Goal: Task Accomplishment & Management: Manage account settings

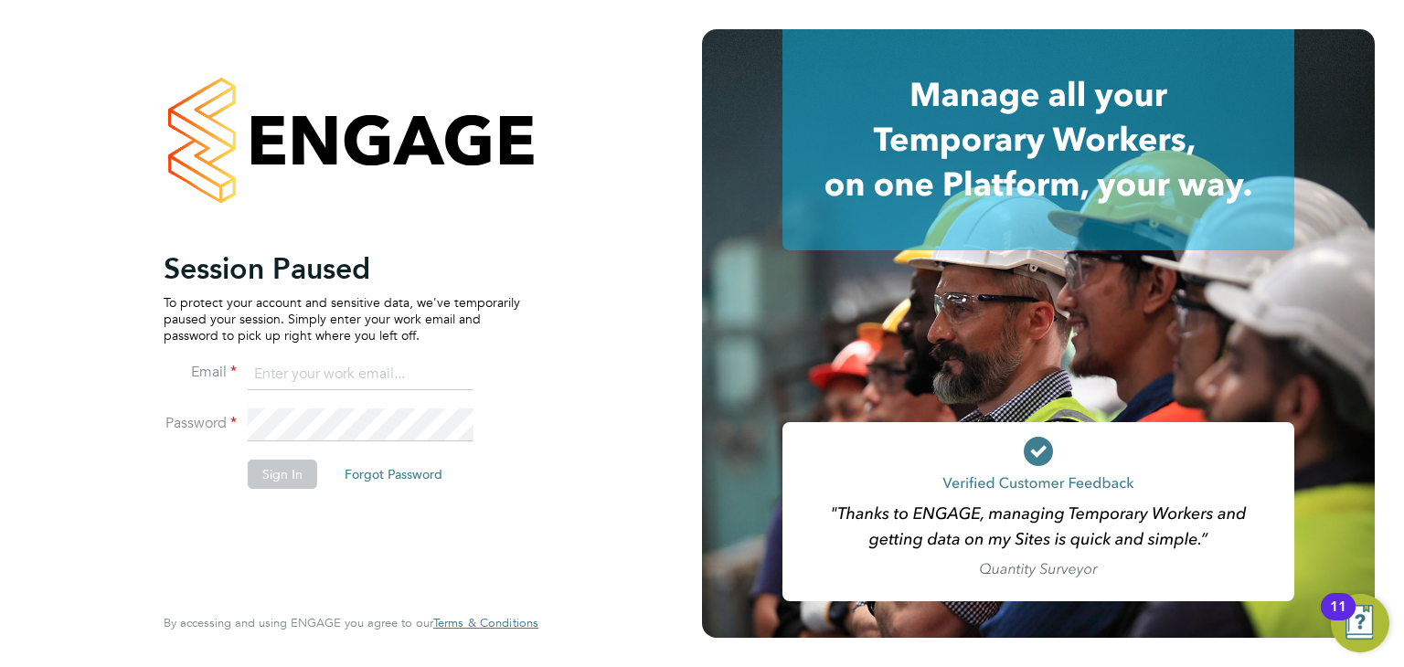
type input "jack.berry@wearefootprint.co.uk"
click at [261, 476] on button "Sign In" at bounding box center [282, 474] width 69 height 29
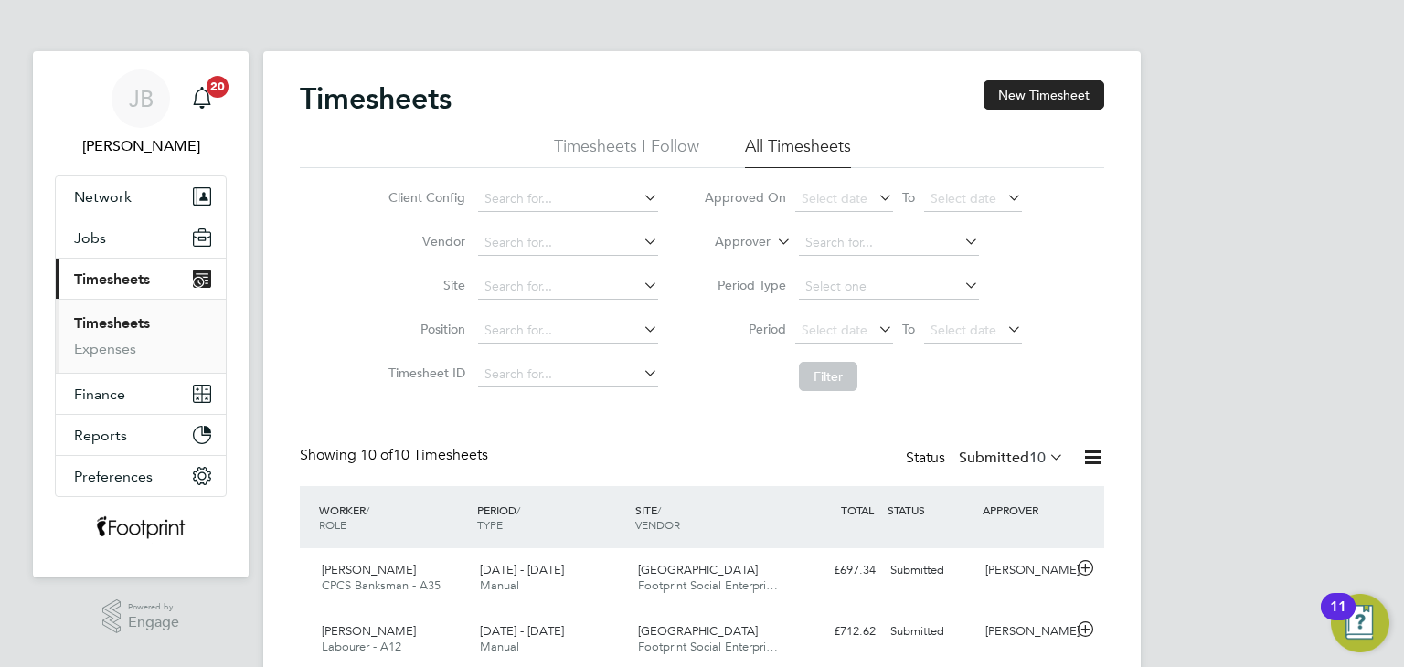
click at [997, 454] on label "Submitted 10" at bounding box center [1011, 458] width 105 height 18
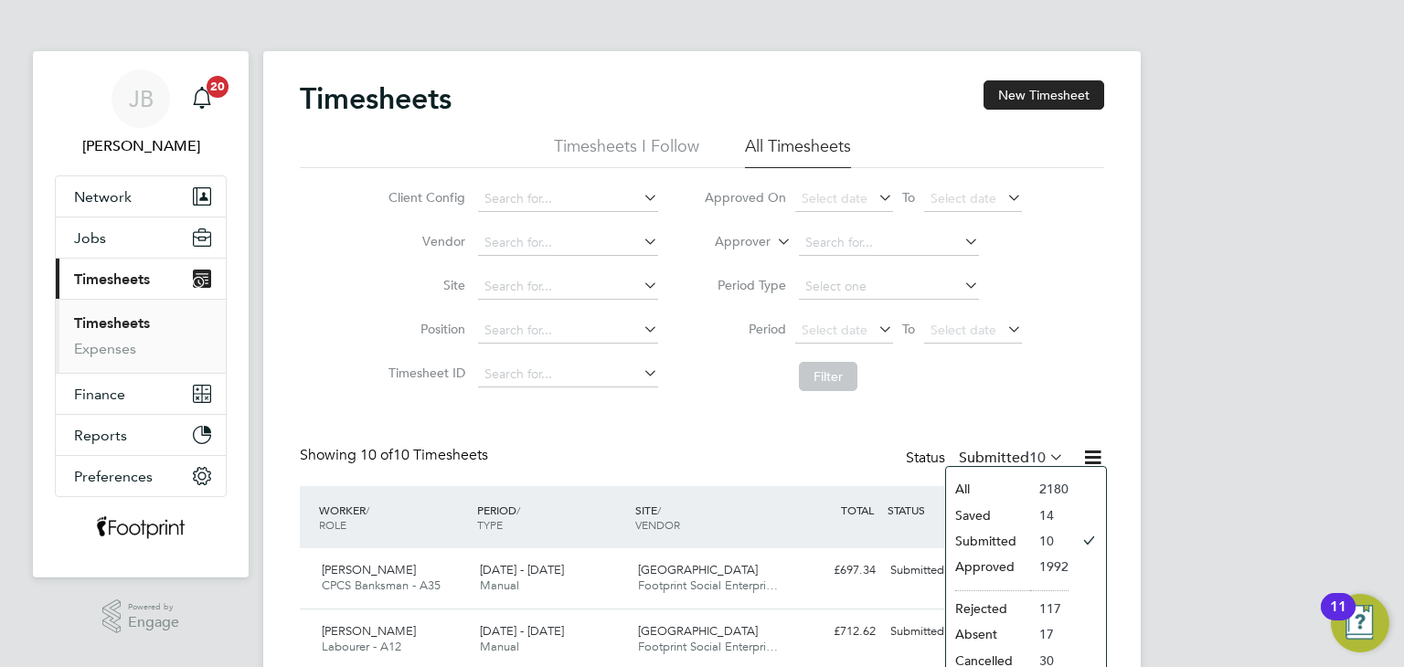
click at [984, 407] on div "Timesheets New Timesheet Timesheets I Follow All Timesheets Client Config Vendo…" at bounding box center [702, 635] width 805 height 1110
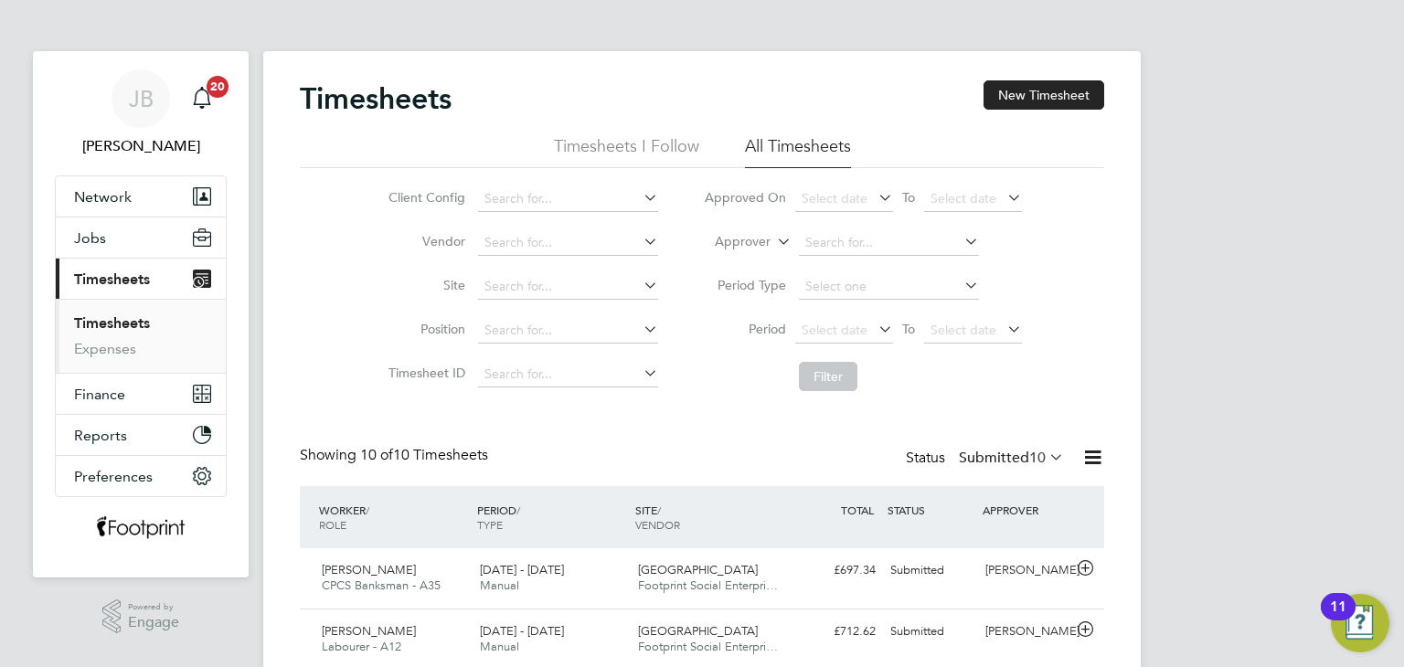
click at [989, 455] on label "Submitted 10" at bounding box center [1011, 458] width 105 height 18
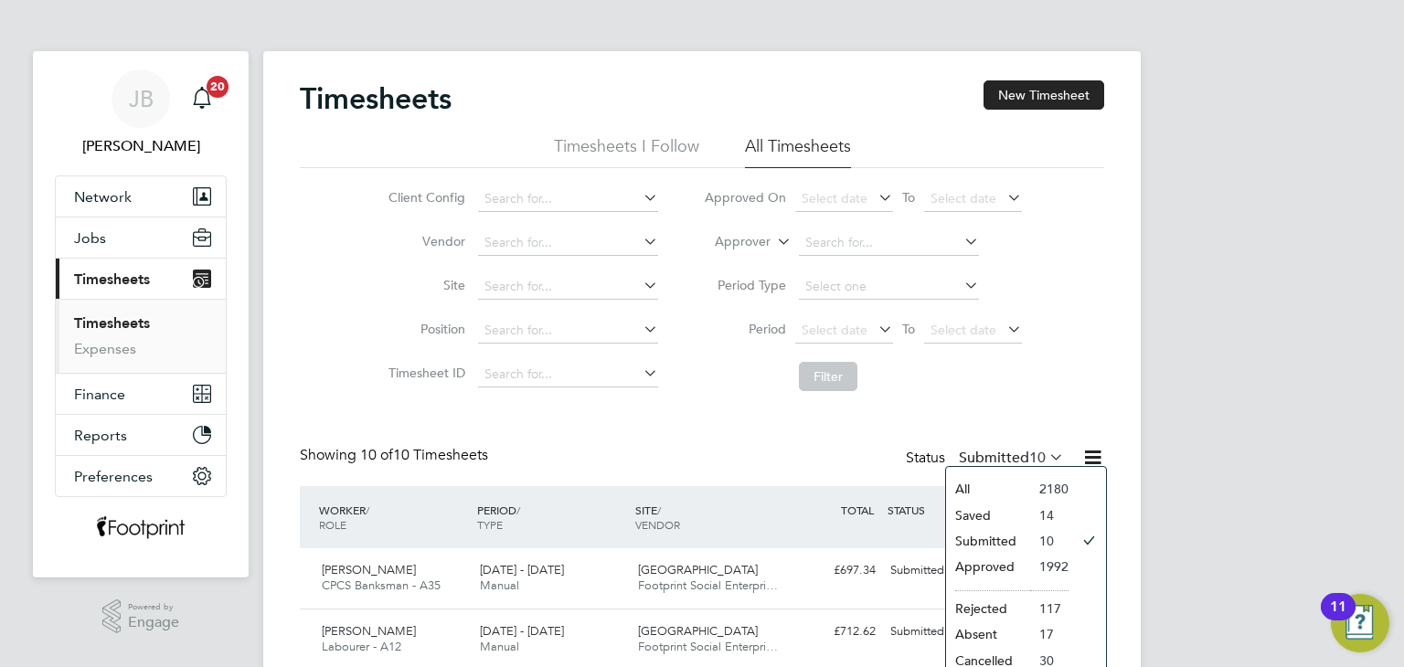
click at [530, 473] on div "Showing 10 of 10 Timesheets Status Submitted 10" at bounding box center [702, 466] width 805 height 40
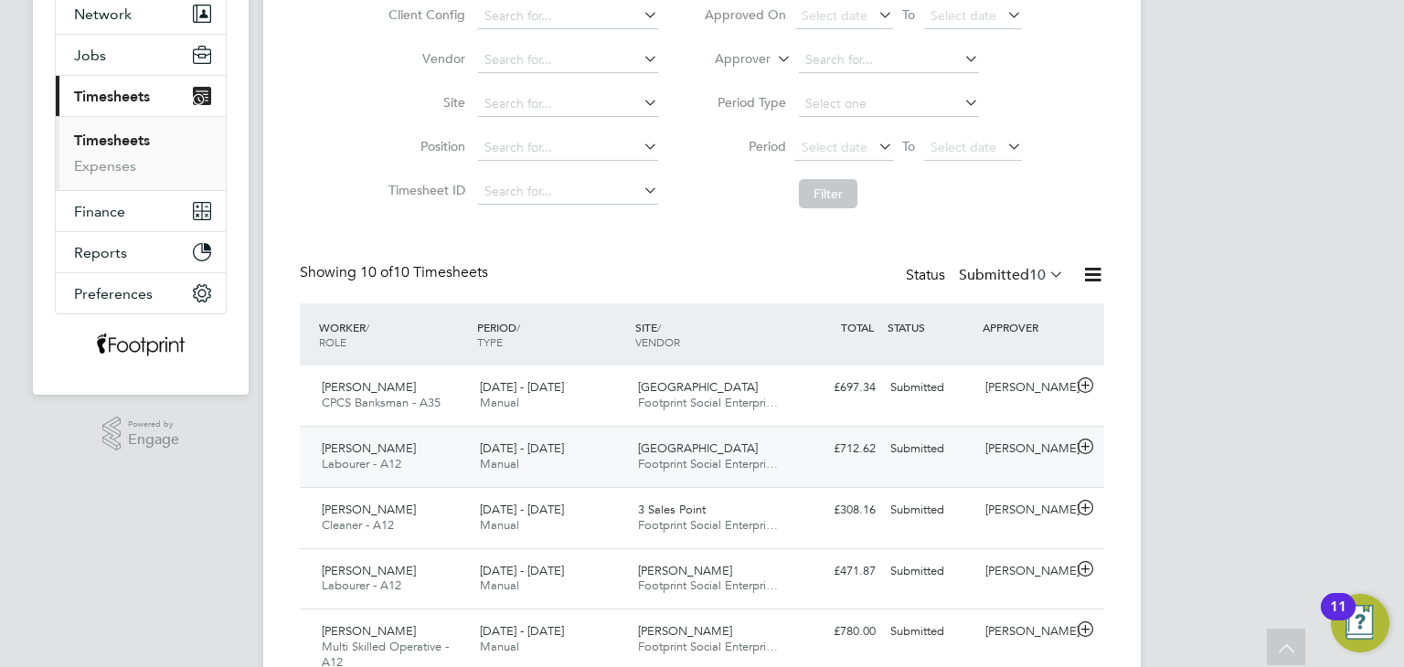
click at [871, 470] on div "[PERSON_NAME] Labourer - A12 [DATE] - [DATE] [DATE] - [DATE] Manual [GEOGRAPHIC…" at bounding box center [702, 456] width 805 height 61
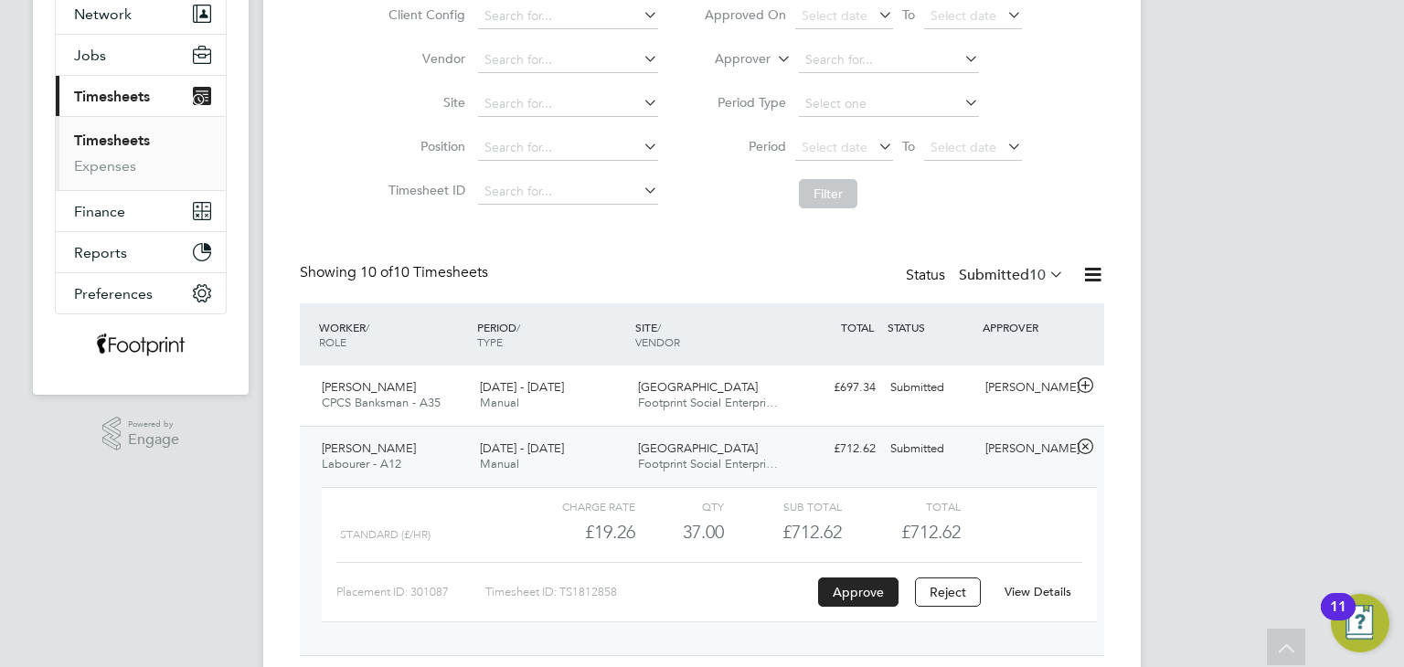
click at [1044, 590] on link "View Details" at bounding box center [1038, 592] width 67 height 16
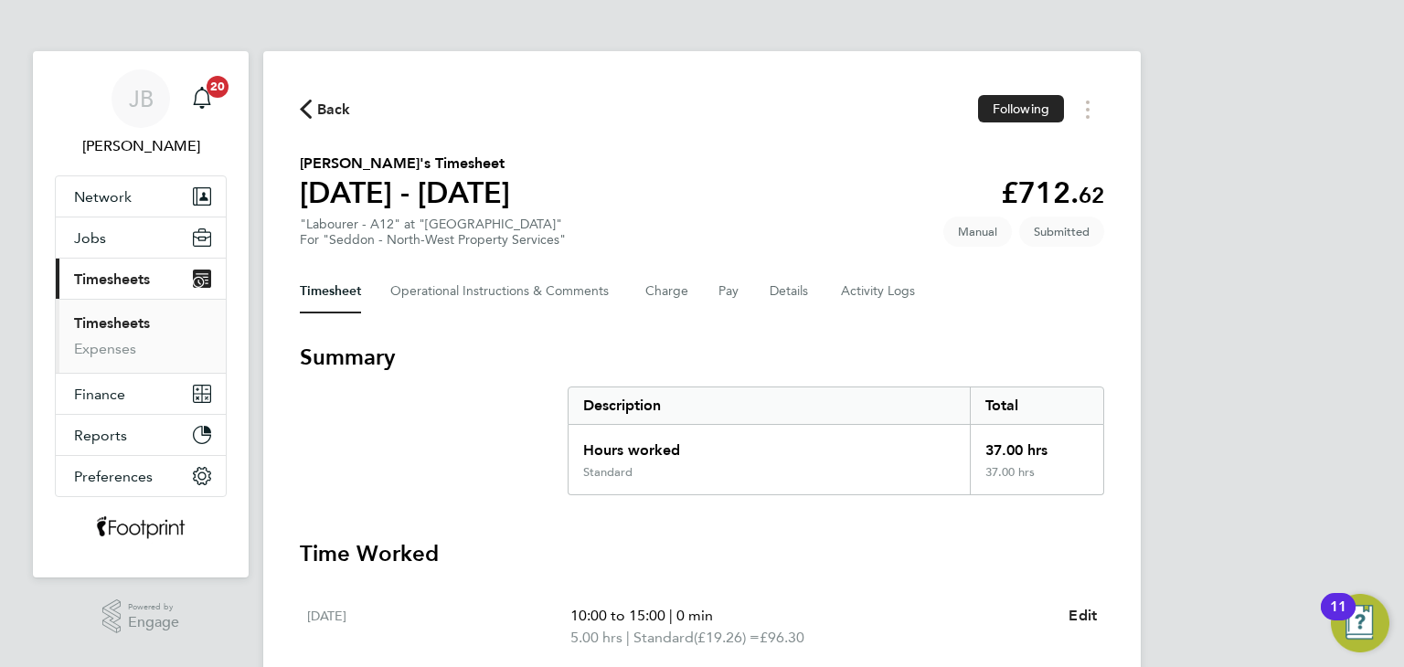
click at [135, 329] on link "Timesheets" at bounding box center [112, 323] width 76 height 17
